Goal: Task Accomplishment & Management: Manage account settings

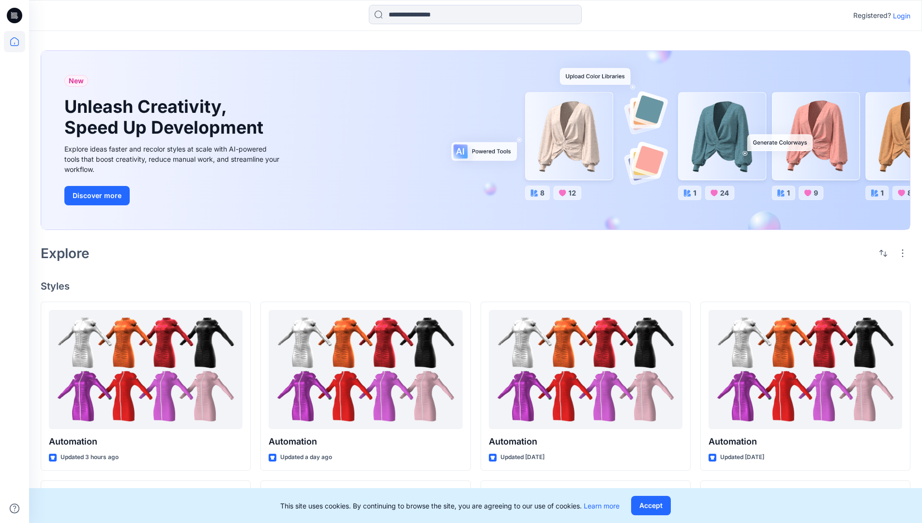
click at [899, 15] on p "Login" at bounding box center [901, 16] width 17 height 10
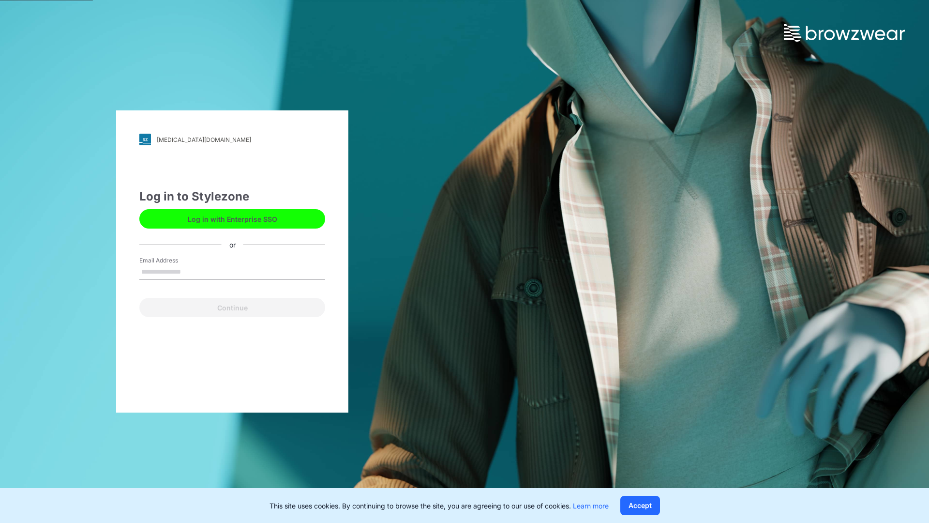
click at [191, 271] on input "Email Address" at bounding box center [232, 272] width 186 height 15
type input "**********"
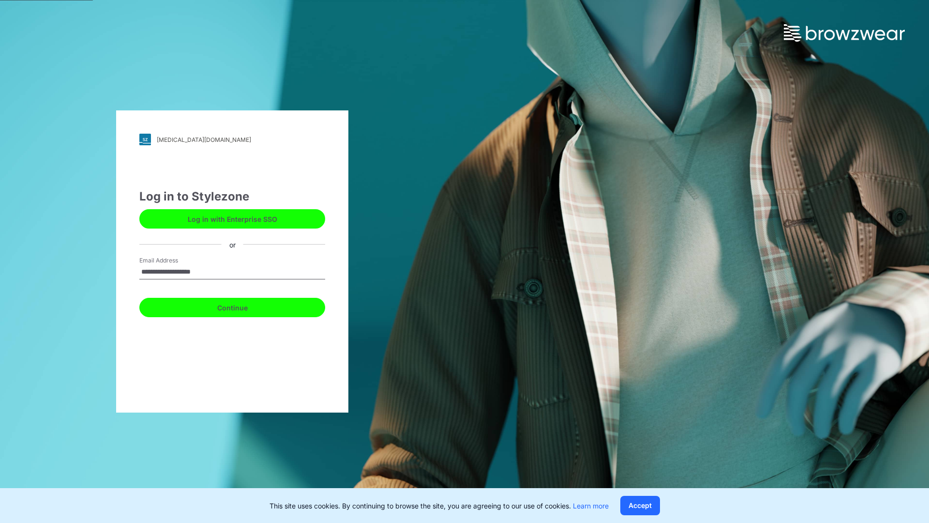
click at [243, 306] on button "Continue" at bounding box center [232, 307] width 186 height 19
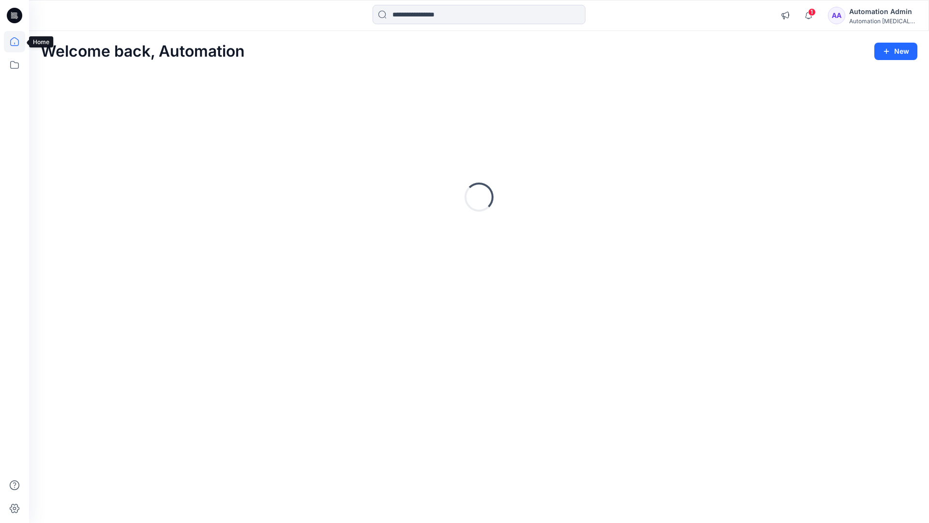
click at [18, 42] on icon at bounding box center [14, 41] width 9 height 9
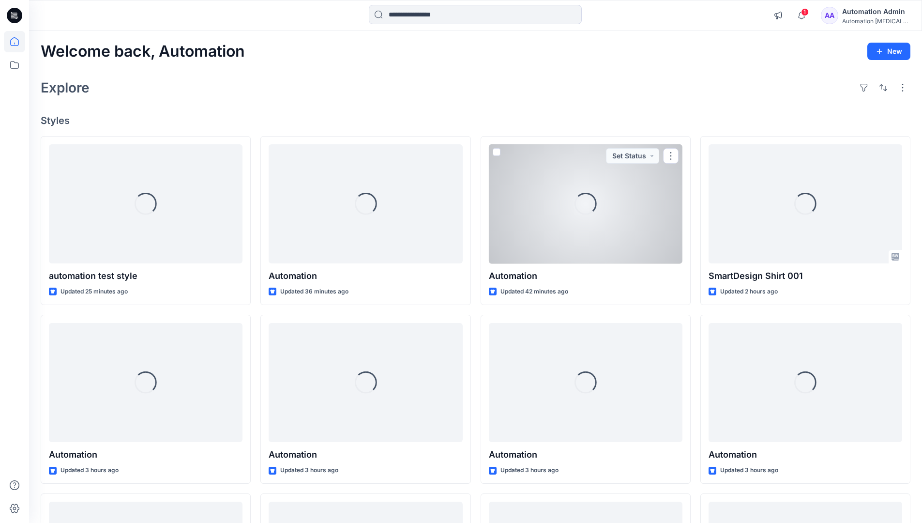
click at [868, 16] on div "Automation Admin" at bounding box center [876, 12] width 68 height 12
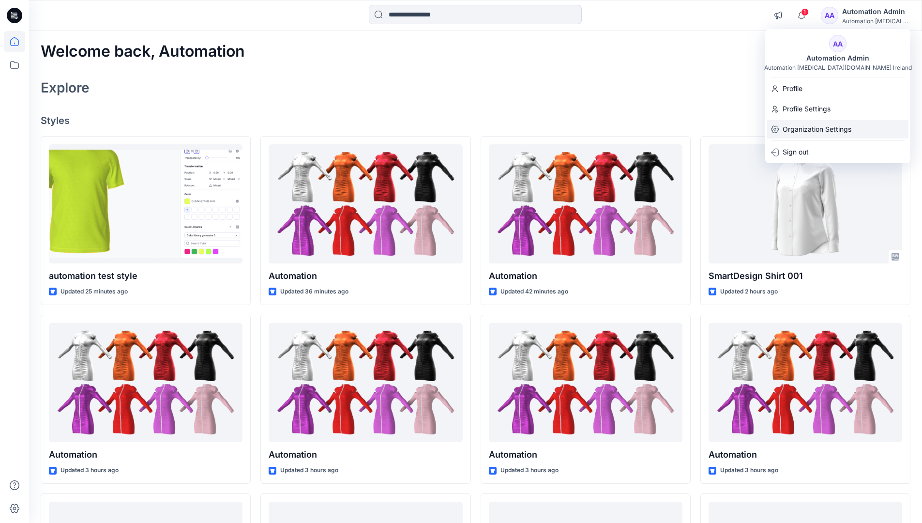
click at [819, 131] on p "Organization Settings" at bounding box center [817, 129] width 69 height 18
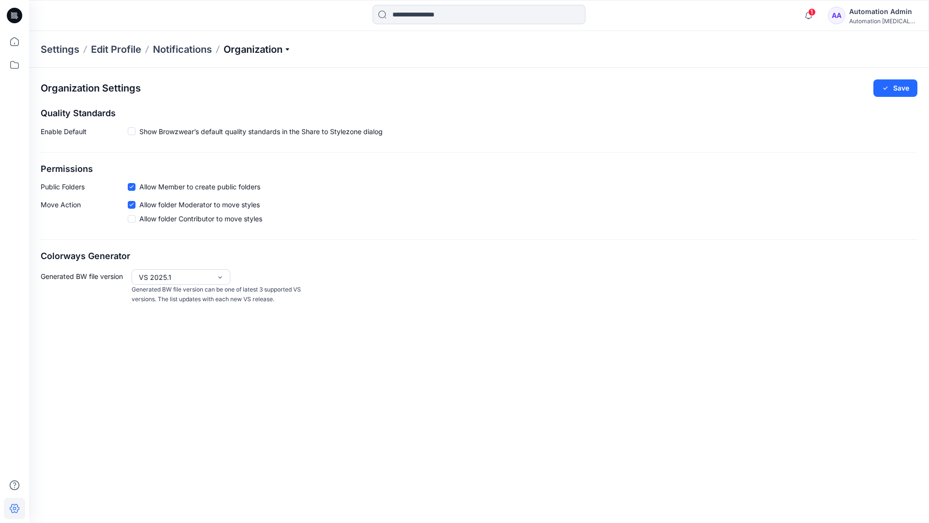
click at [276, 53] on p "Organization" at bounding box center [258, 50] width 68 height 14
click at [273, 49] on p "Organization" at bounding box center [258, 50] width 68 height 14
click at [131, 188] on icon at bounding box center [131, 186] width 4 height 3
click at [902, 89] on button "Save" at bounding box center [896, 87] width 44 height 17
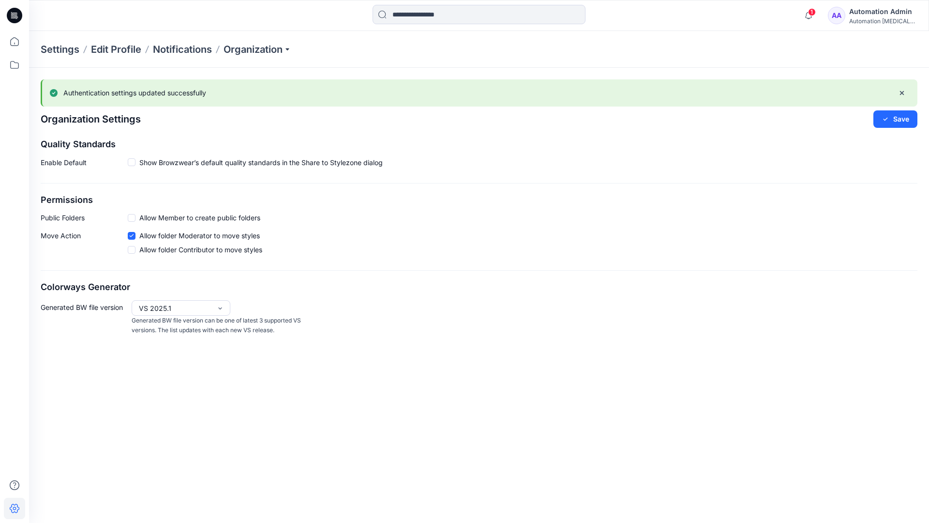
click at [133, 217] on span at bounding box center [132, 218] width 8 height 8
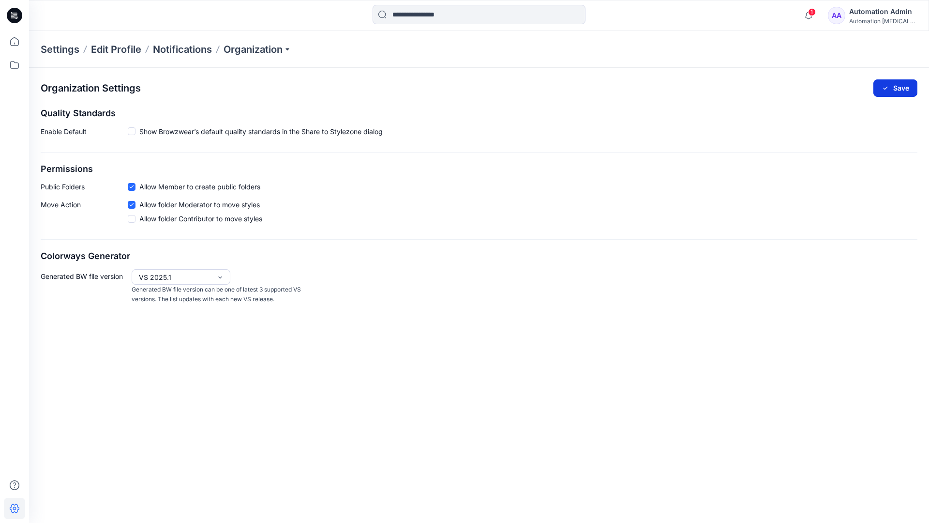
click at [901, 86] on button "Save" at bounding box center [896, 87] width 44 height 17
click at [131, 131] on span at bounding box center [132, 131] width 8 height 8
click at [897, 86] on button "Save" at bounding box center [896, 87] width 44 height 17
click at [132, 133] on div "Organization Settings Loading... Quality Standards Enable Default Show Browzwea…" at bounding box center [479, 192] width 900 height 249
click at [906, 84] on button "Save" at bounding box center [896, 87] width 44 height 17
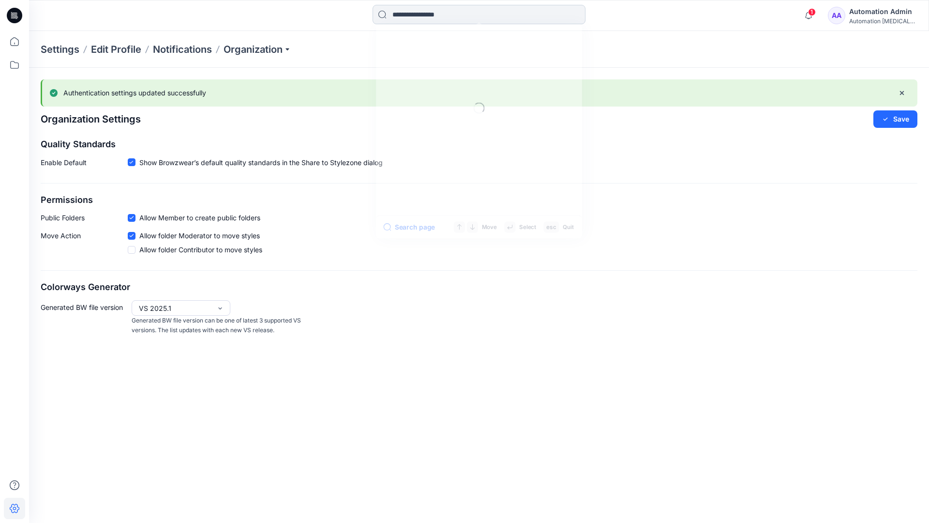
click at [438, 15] on input at bounding box center [479, 14] width 213 height 19
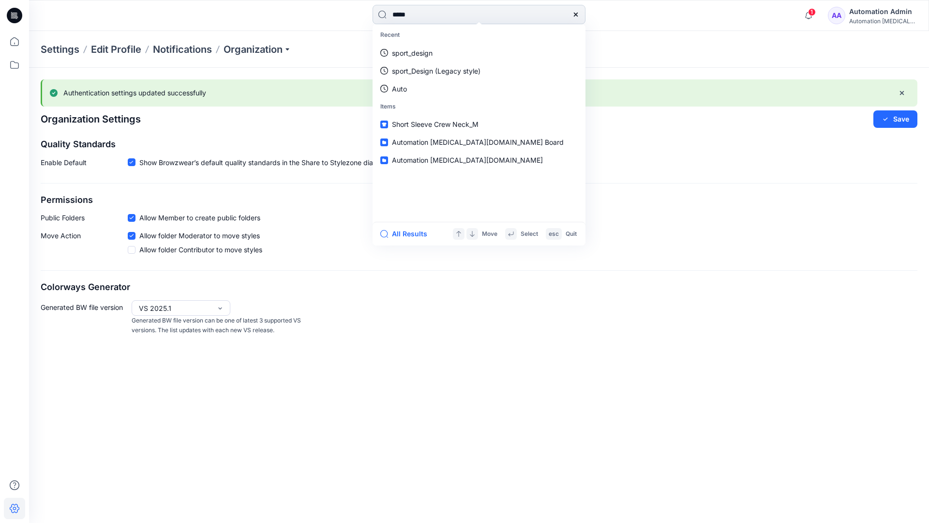
type input "****"
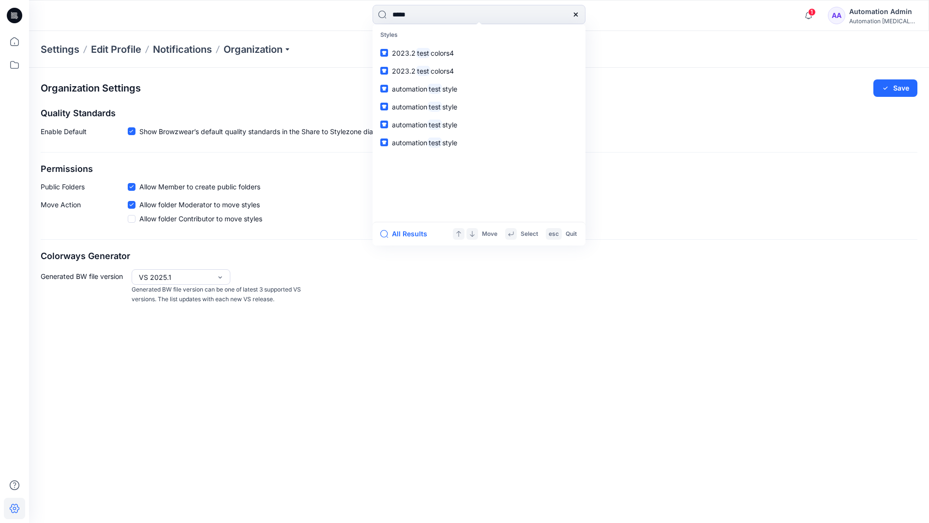
click at [577, 15] on icon at bounding box center [576, 15] width 8 height 8
click at [542, 10] on input at bounding box center [479, 14] width 213 height 19
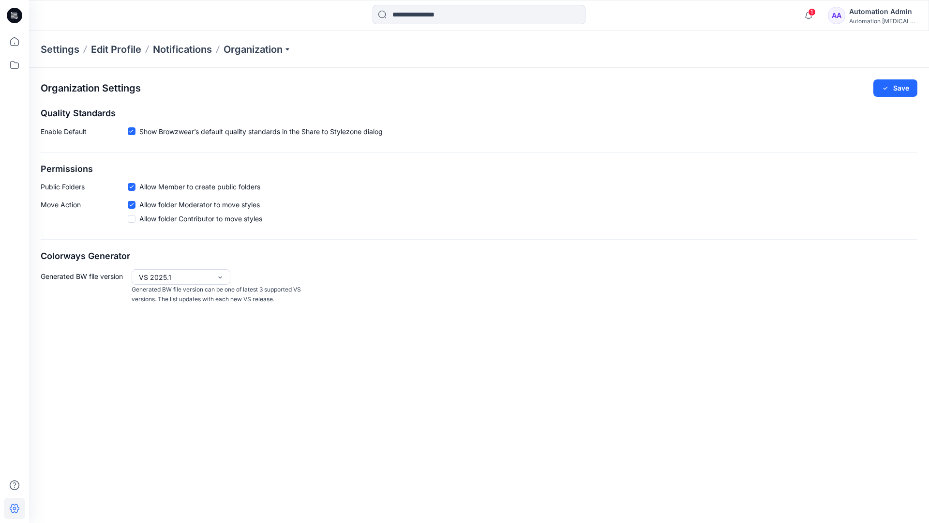
click at [872, 10] on div "Automation Admin" at bounding box center [884, 12] width 68 height 12
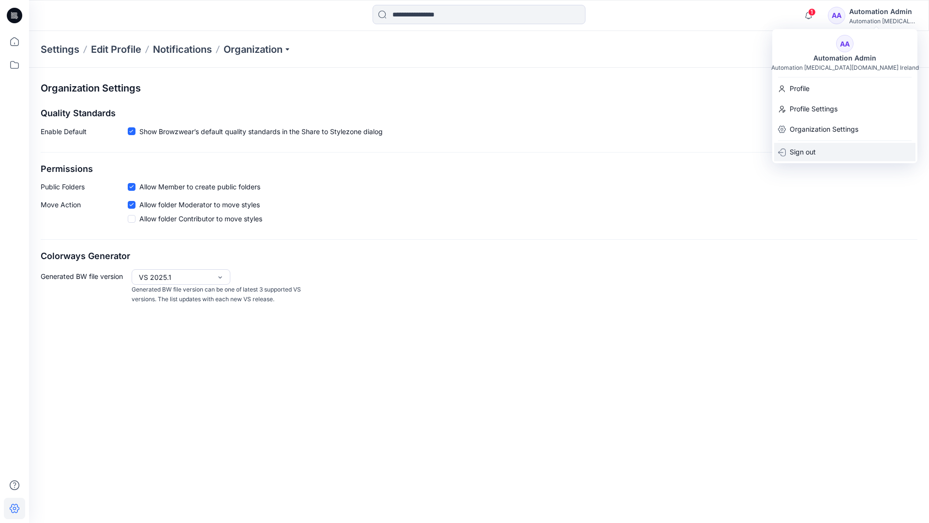
click at [818, 149] on div "Sign out" at bounding box center [845, 152] width 141 height 18
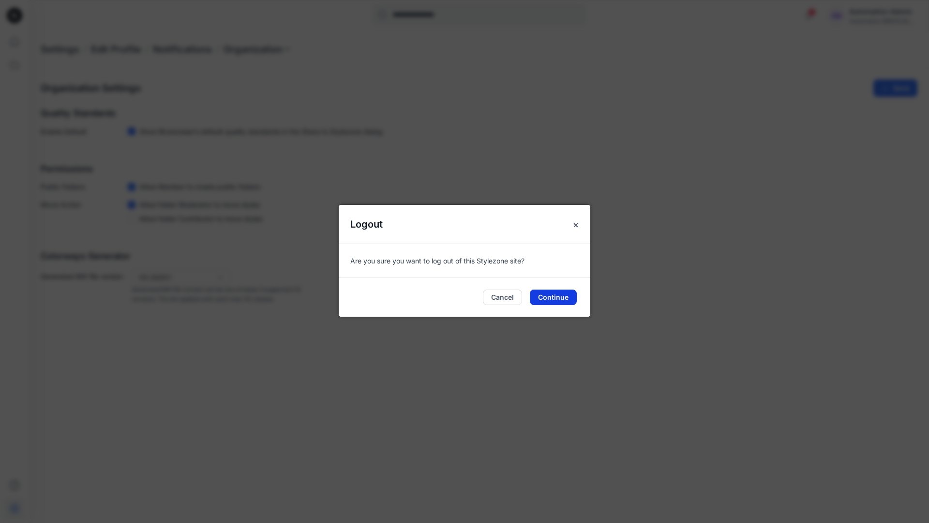
click at [554, 293] on button "Continue" at bounding box center [553, 296] width 47 height 15
